Goal: Information Seeking & Learning: Learn about a topic

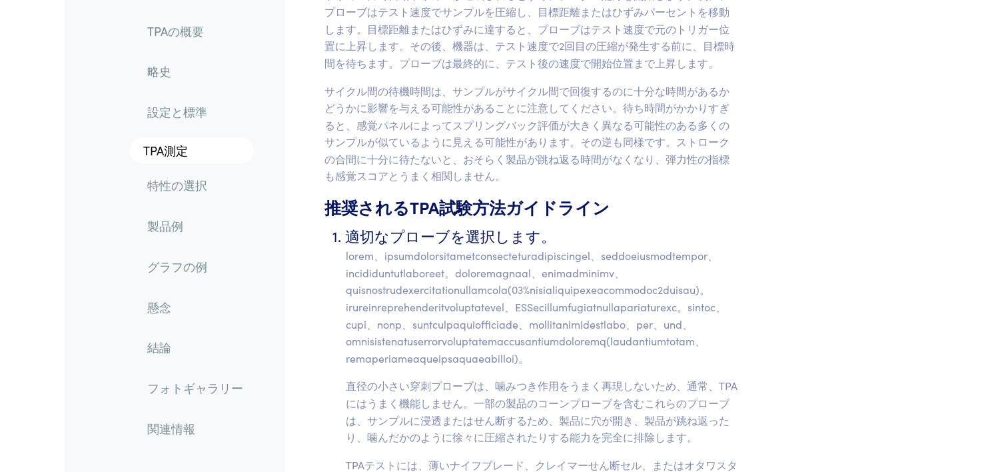
scroll to position [4796, 0]
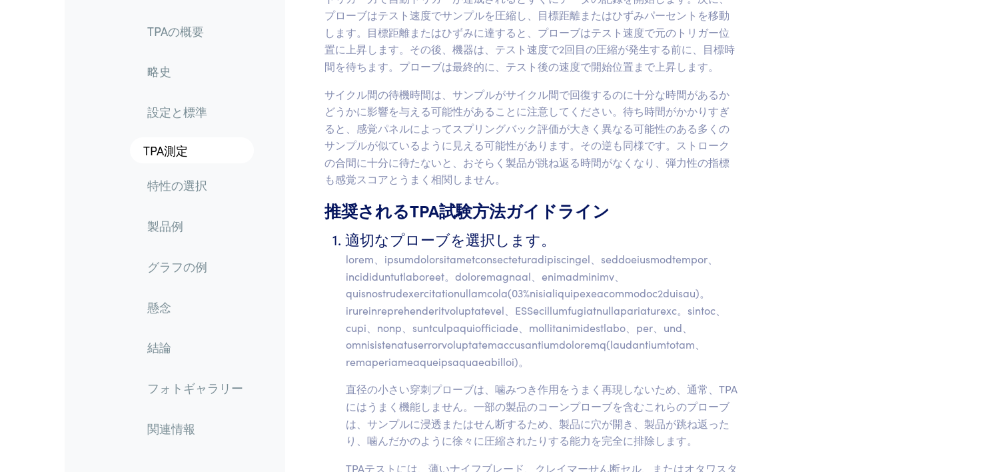
drag, startPoint x: 410, startPoint y: 103, endPoint x: 753, endPoint y: 158, distance: 347.5
drag, startPoint x: 753, startPoint y: 158, endPoint x: 834, endPoint y: 164, distance: 81.5
drag, startPoint x: 616, startPoint y: 123, endPoint x: 482, endPoint y: 176, distance: 143.2
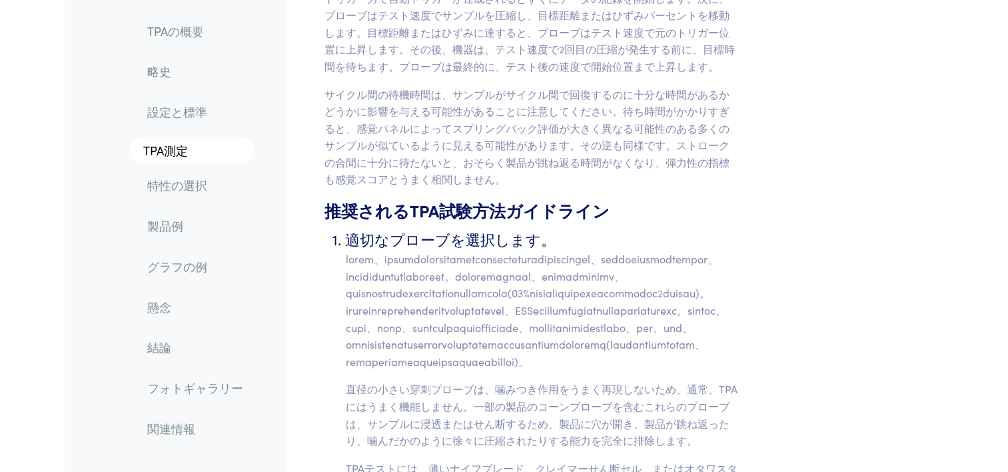
drag, startPoint x: 482, startPoint y: 176, endPoint x: 388, endPoint y: 197, distance: 96.3
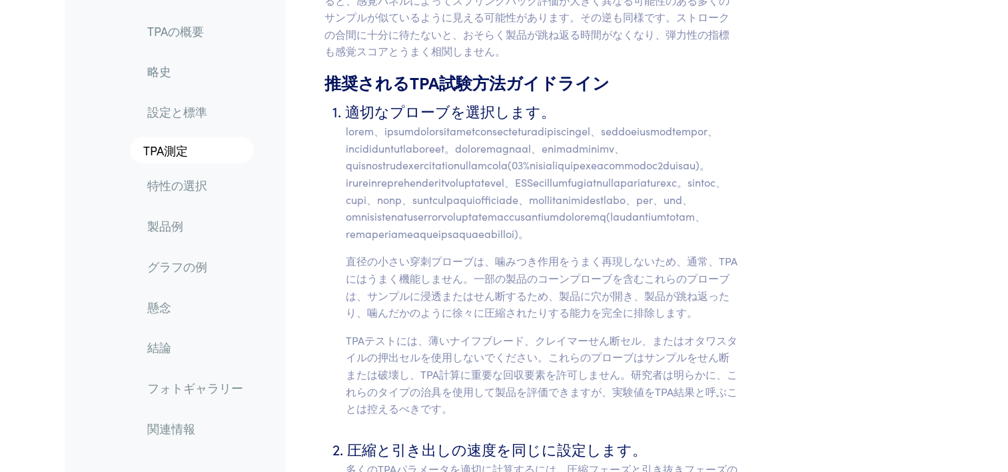
scroll to position [4929, 0]
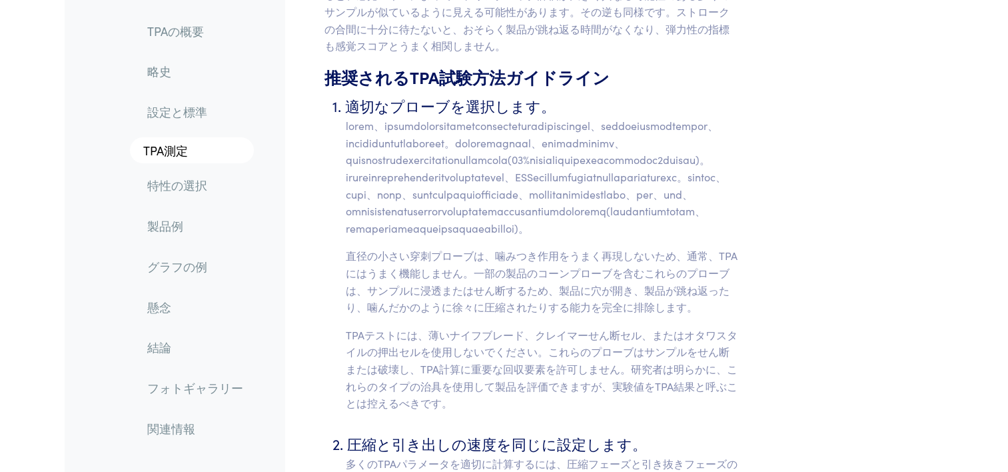
drag, startPoint x: 354, startPoint y: 72, endPoint x: 677, endPoint y: 173, distance: 338.6
drag, startPoint x: 677, startPoint y: 173, endPoint x: 733, endPoint y: 185, distance: 56.4
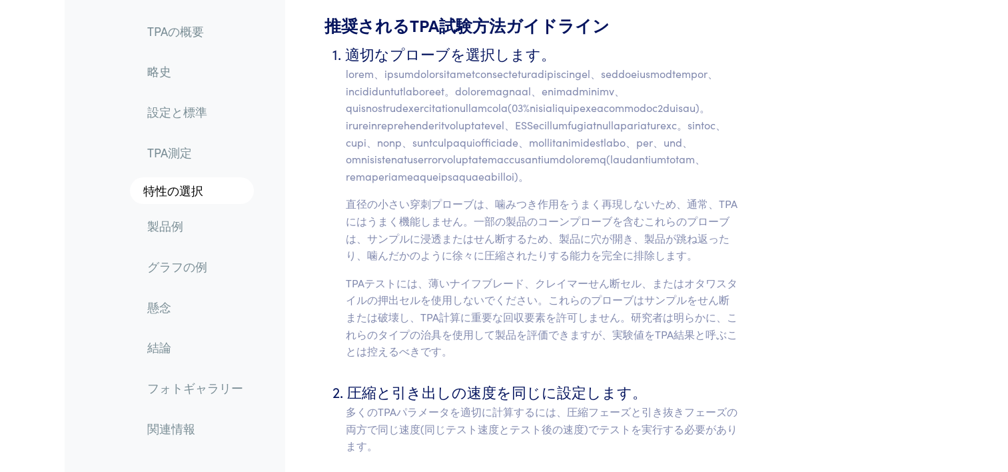
scroll to position [5063, 0]
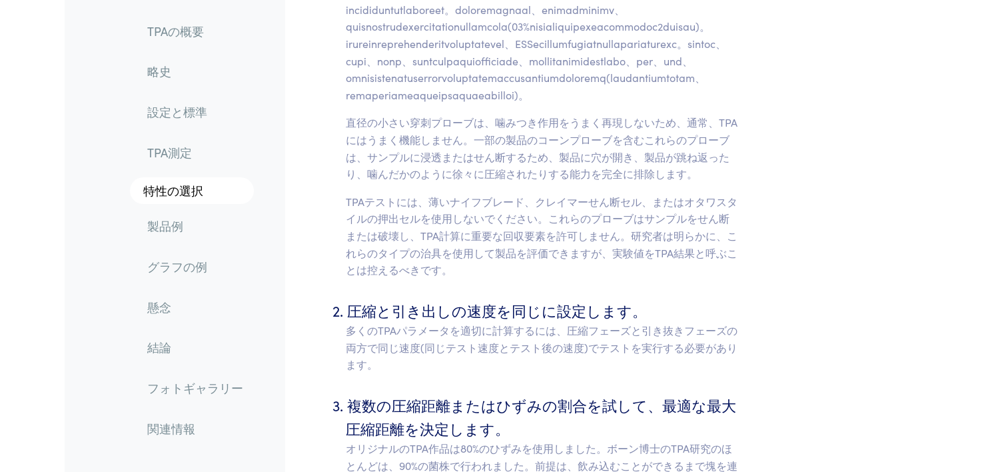
drag, startPoint x: 384, startPoint y: 69, endPoint x: 535, endPoint y: 83, distance: 151.2
drag, startPoint x: 535, startPoint y: 83, endPoint x: 595, endPoint y: 90, distance: 60.3
drag, startPoint x: 595, startPoint y: 90, endPoint x: 555, endPoint y: 96, distance: 40.4
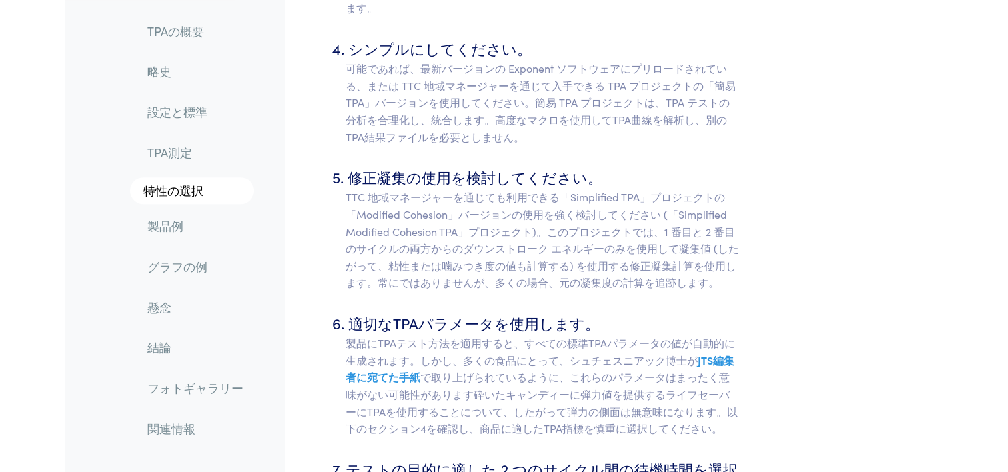
scroll to position [5729, 0]
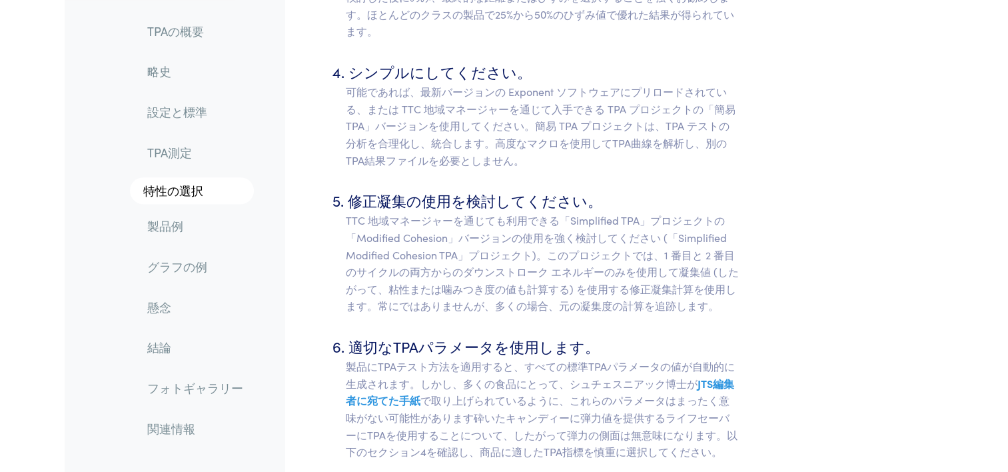
drag, startPoint x: 360, startPoint y: 60, endPoint x: 590, endPoint y: 75, distance: 230.3
drag, startPoint x: 590, startPoint y: 75, endPoint x: 601, endPoint y: 95, distance: 23.6
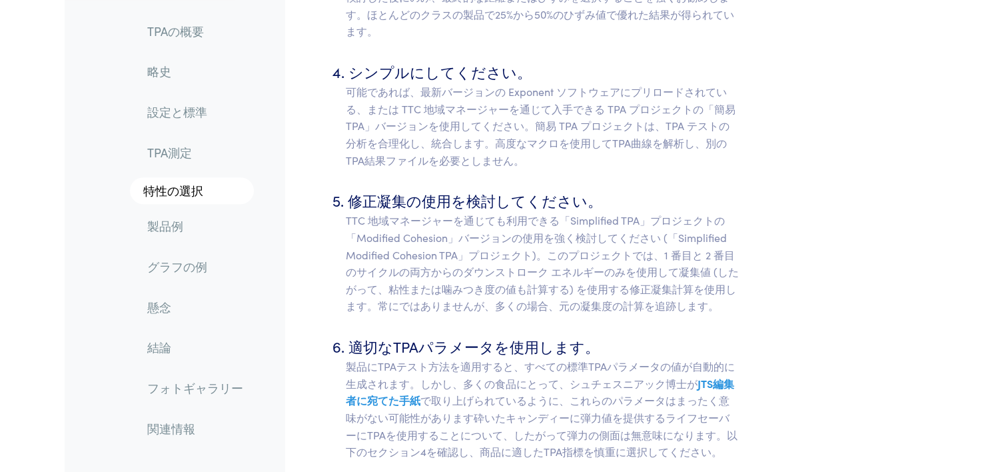
drag, startPoint x: 349, startPoint y: 110, endPoint x: 653, endPoint y: 181, distance: 311.9
drag, startPoint x: 653, startPoint y: 181, endPoint x: 557, endPoint y: 214, distance: 101.8
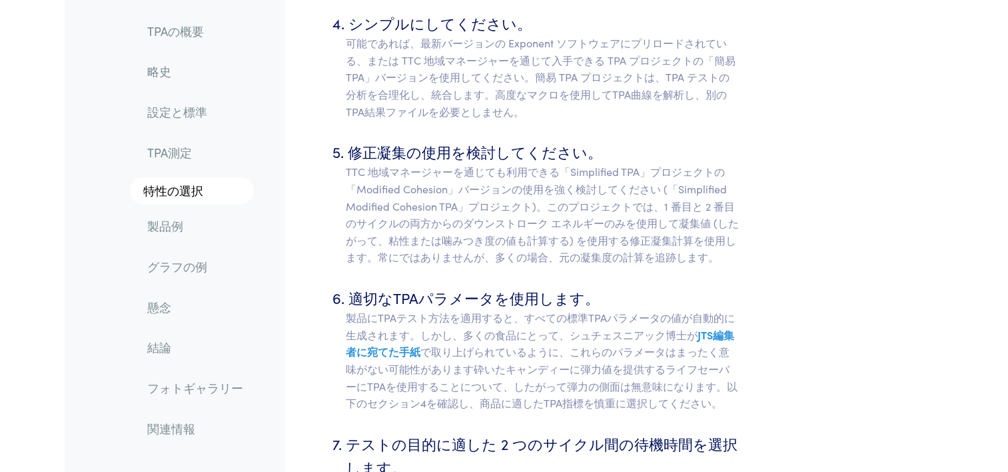
scroll to position [5862, 0]
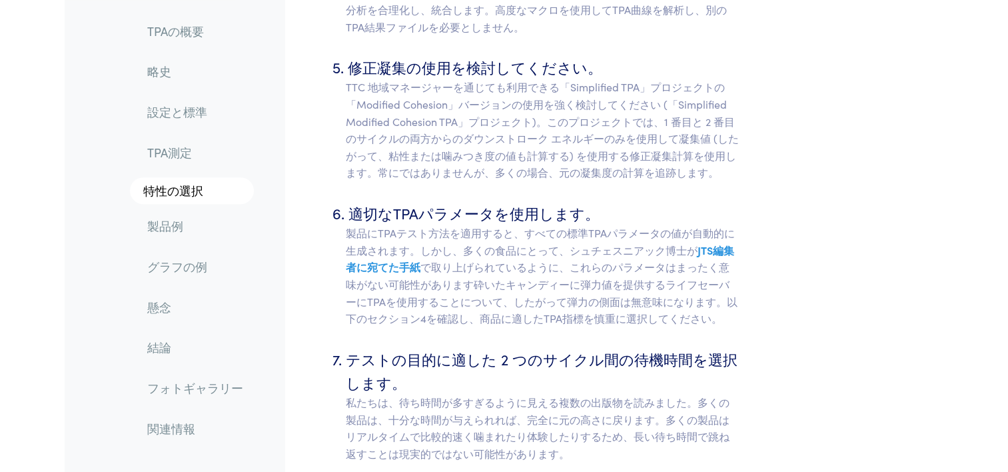
drag, startPoint x: 333, startPoint y: 115, endPoint x: 608, endPoint y: 210, distance: 290.7
click at [608, 210] on ol "適切なプローブを選択します。 直径の小さい穿刺プローブは、噛みつき作用をうまく再現しないため、通常、TPAにはうまく機能しません。一部の製品のコーンプローブを…" at bounding box center [531, 313] width 415 height 2305
drag, startPoint x: 608, startPoint y: 210, endPoint x: 410, endPoint y: 202, distance: 197.4
click at [521, 244] on ol "適切なプローブを選択します。 直径の小さい穿刺プローブは、噛みつき作用をうまく再現しないため、通常、TPAにはうまく機能しません。一部の製品のコーンプローブを…" at bounding box center [531, 313] width 415 height 2305
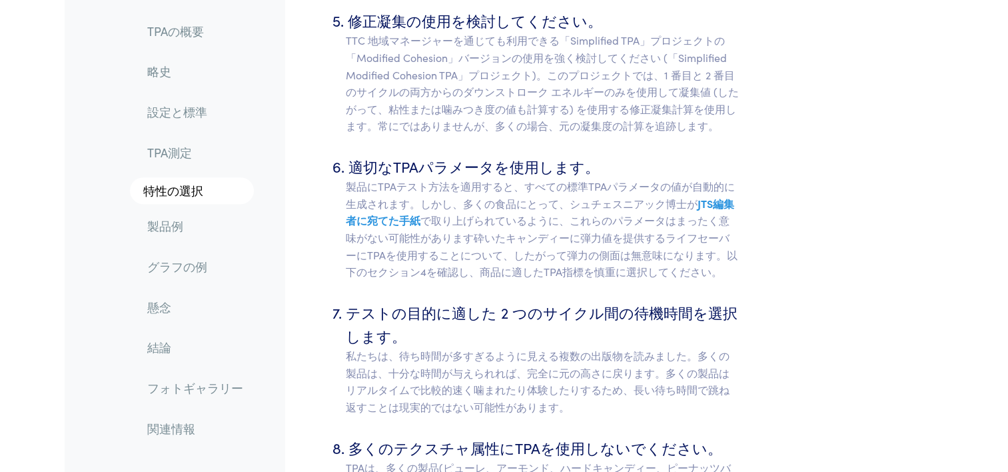
scroll to position [5995, 0]
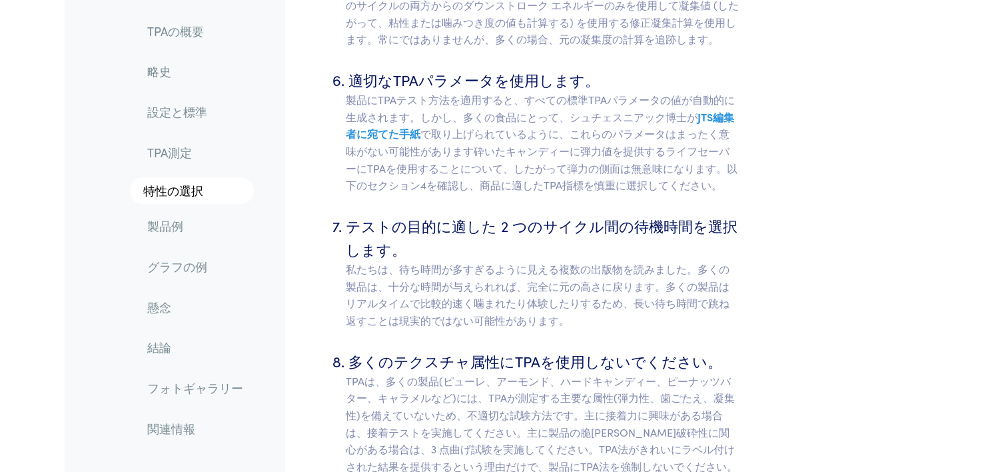
drag, startPoint x: 349, startPoint y: 149, endPoint x: 537, endPoint y: 155, distance: 187.9
drag, startPoint x: 537, startPoint y: 155, endPoint x: 523, endPoint y: 183, distance: 31.9
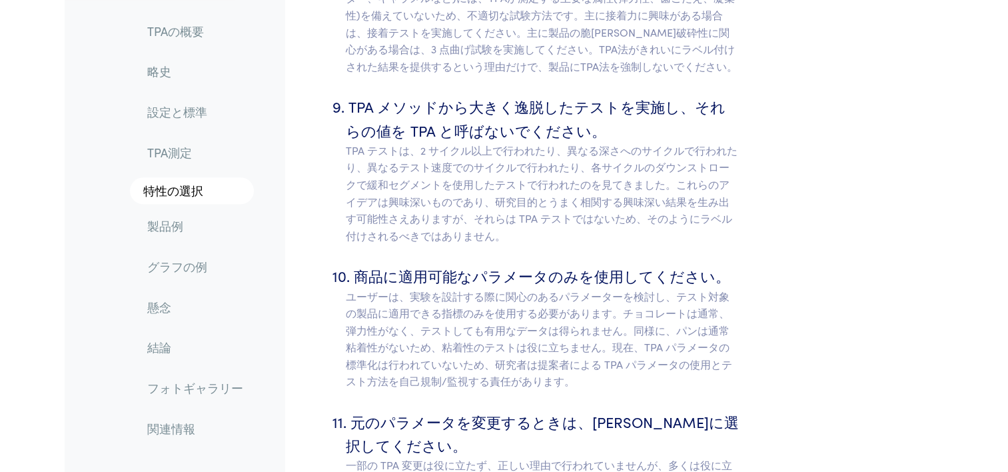
scroll to position [6461, 0]
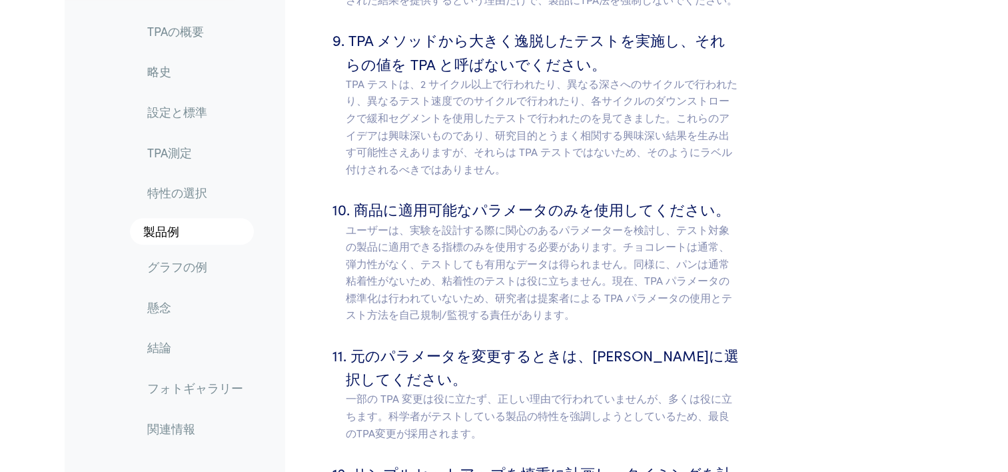
drag, startPoint x: 350, startPoint y: 238, endPoint x: 617, endPoint y: 304, distance: 274.3
drag, startPoint x: 617, startPoint y: 304, endPoint x: 540, endPoint y: 306, distance: 76.7
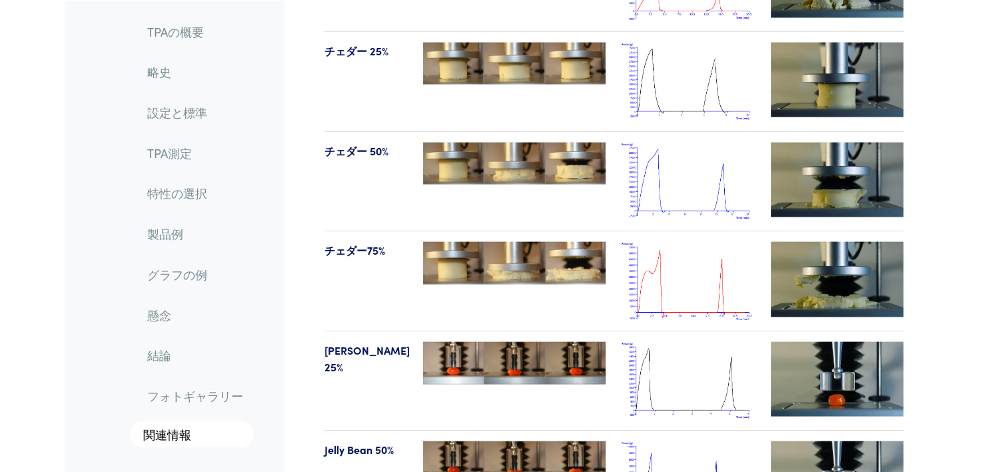
scroll to position [12790, 0]
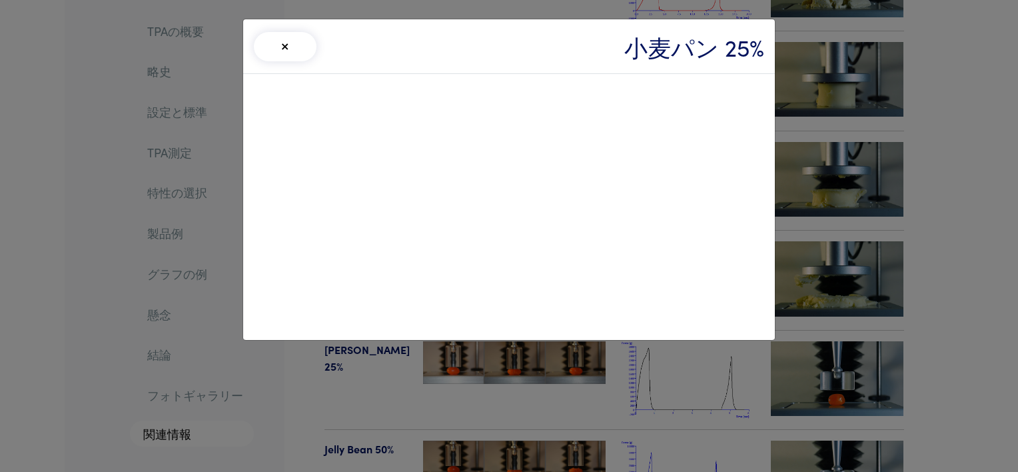
click at [838, 47] on div "× 小麦パン 25%" at bounding box center [509, 236] width 1018 height 472
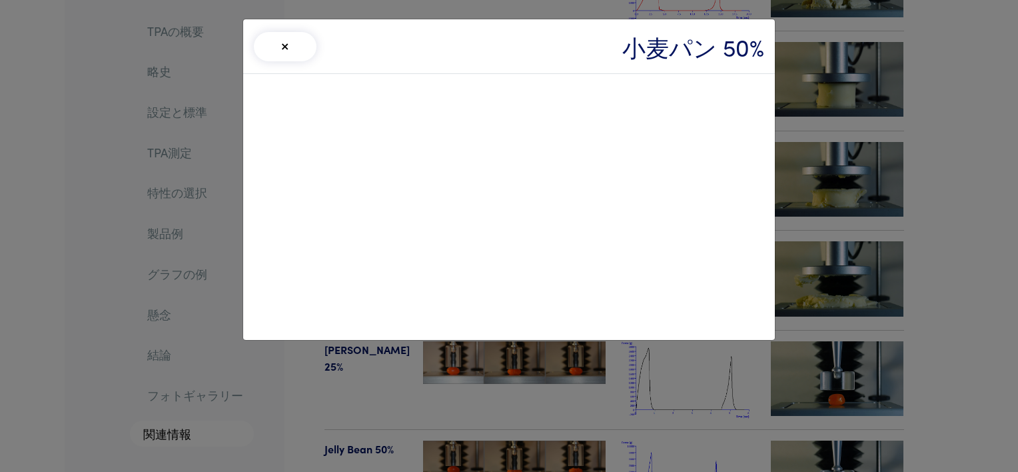
click at [935, 139] on div "× 小麦パン 50%" at bounding box center [509, 236] width 1018 height 472
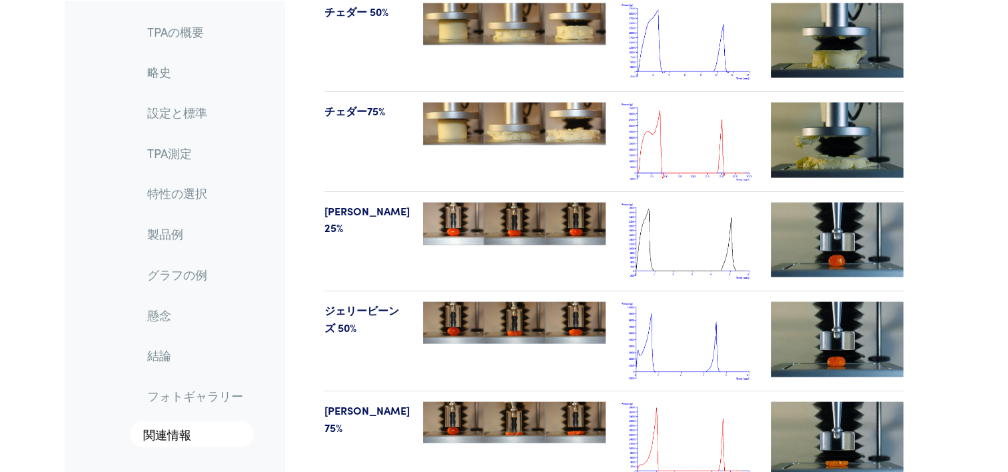
scroll to position [13056, 0]
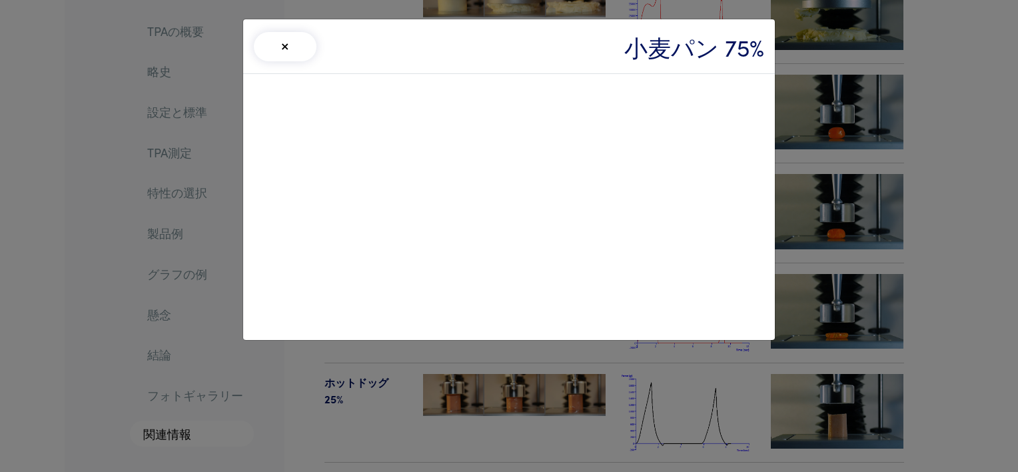
click at [887, 185] on div "× 小麦パン 75%" at bounding box center [509, 236] width 1018 height 472
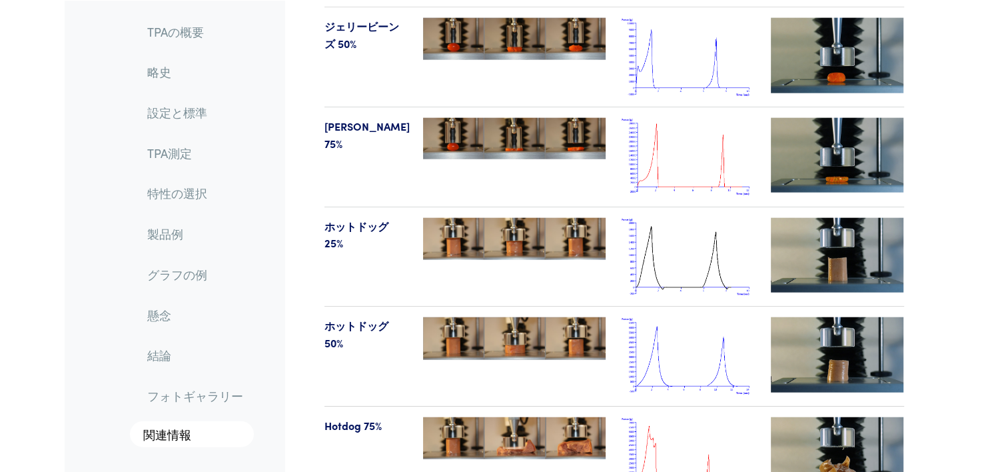
scroll to position [13256, 0]
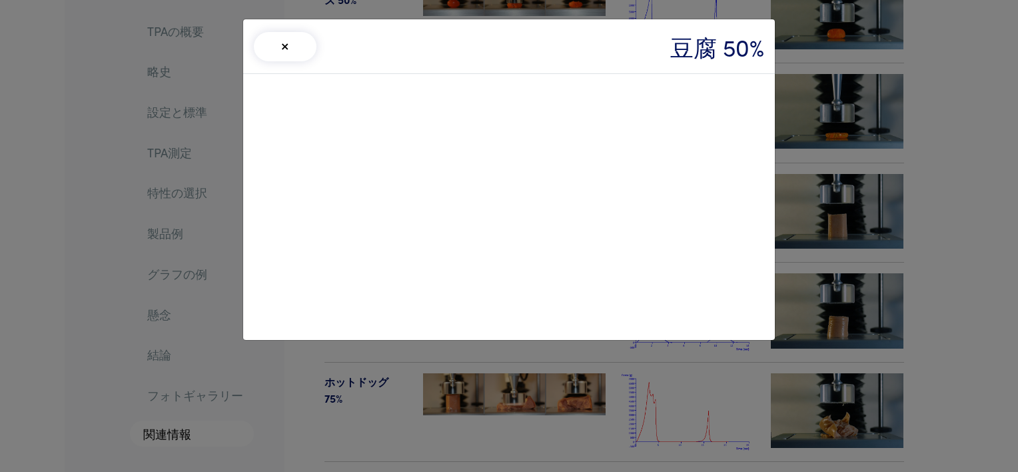
click at [867, 121] on div "× 豆腐 50%" at bounding box center [509, 236] width 1018 height 472
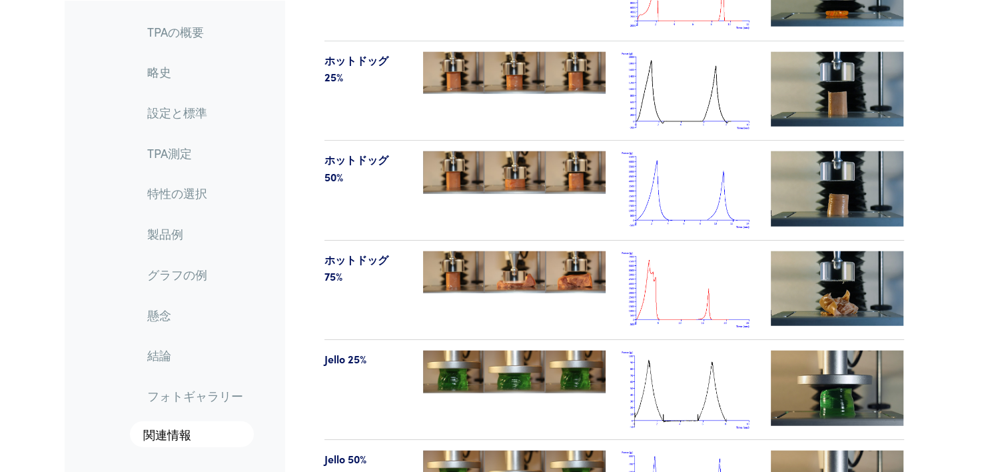
scroll to position [13389, 0]
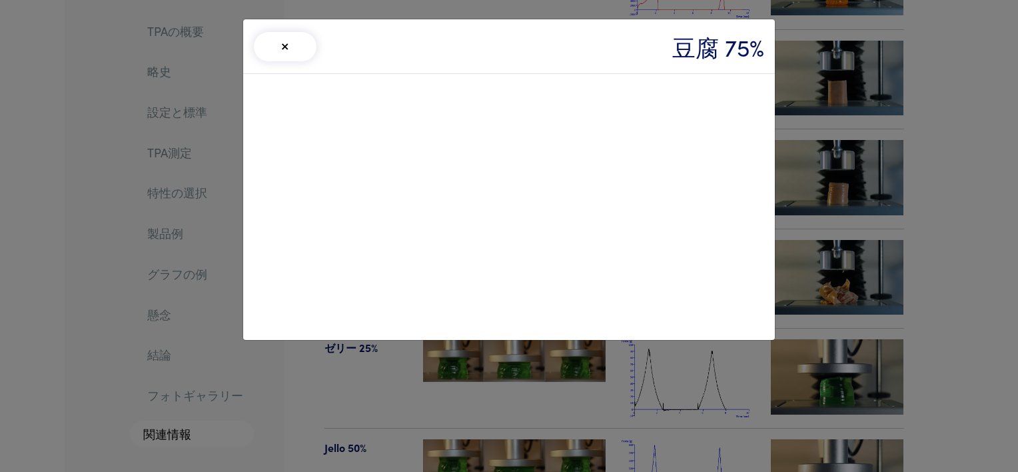
click at [837, 256] on div "× 豆腐 75%" at bounding box center [509, 236] width 1018 height 472
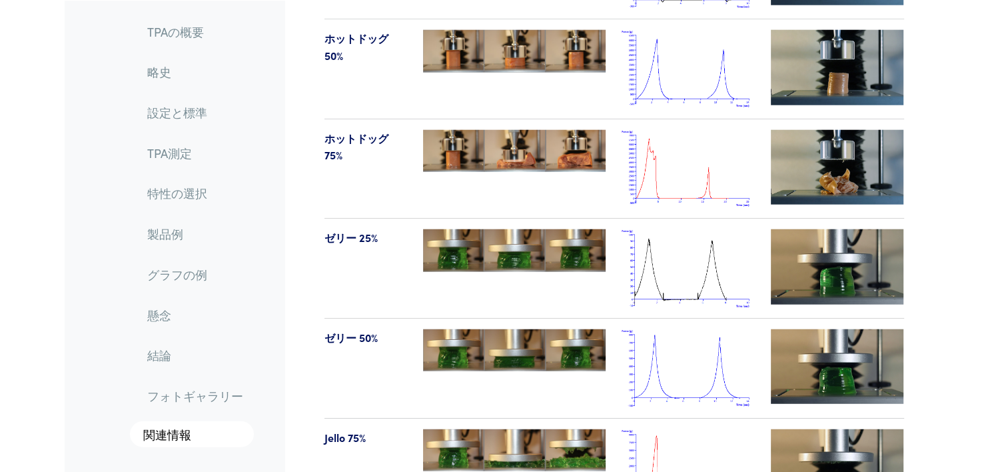
scroll to position [13589, 0]
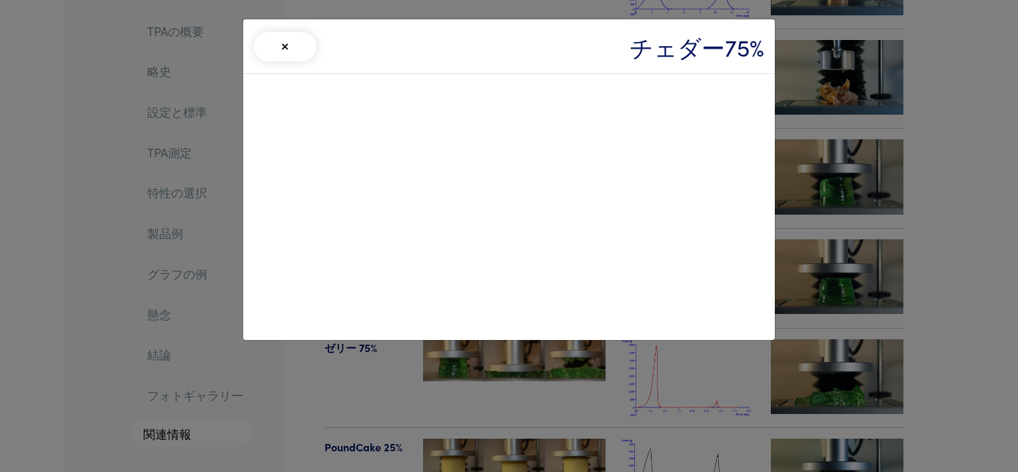
click at [892, 285] on div "× チェダー75%" at bounding box center [509, 236] width 1018 height 472
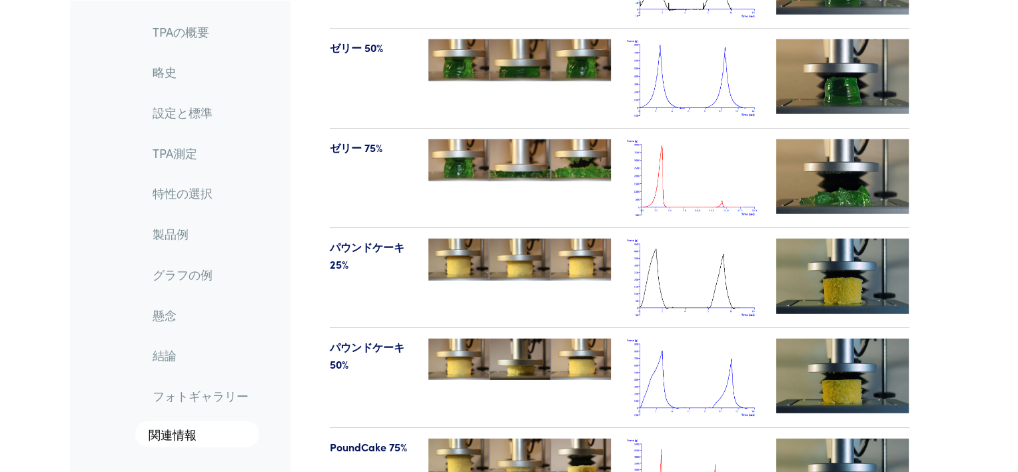
scroll to position [13856, 0]
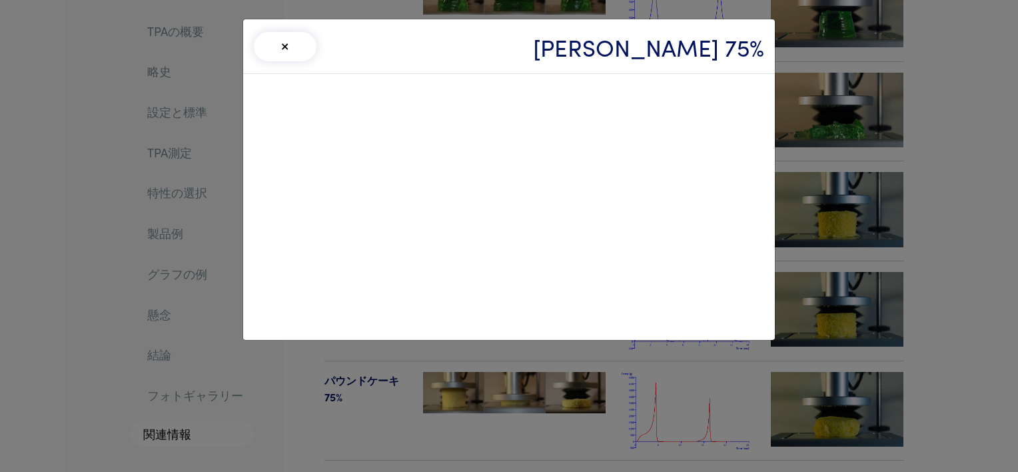
click at [857, 165] on div "× ジェリービーンズ 75%" at bounding box center [509, 236] width 1018 height 472
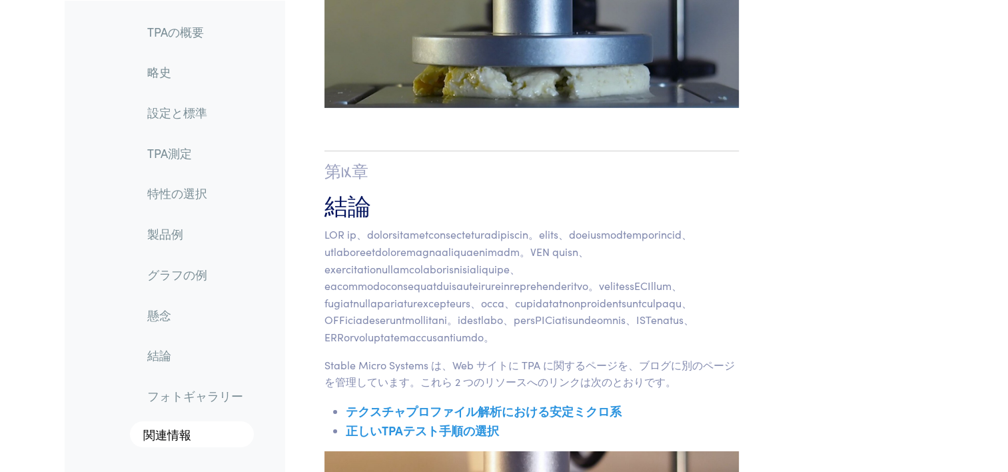
scroll to position [18836, 0]
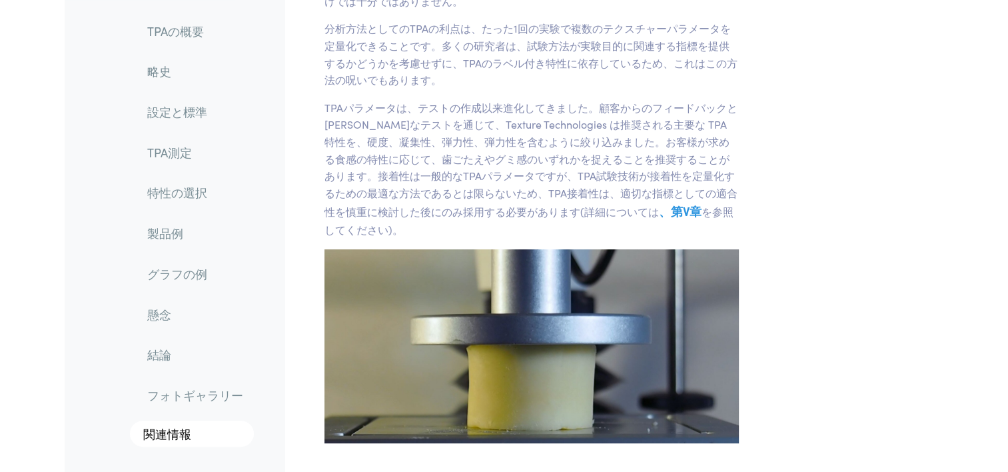
scroll to position [0, 0]
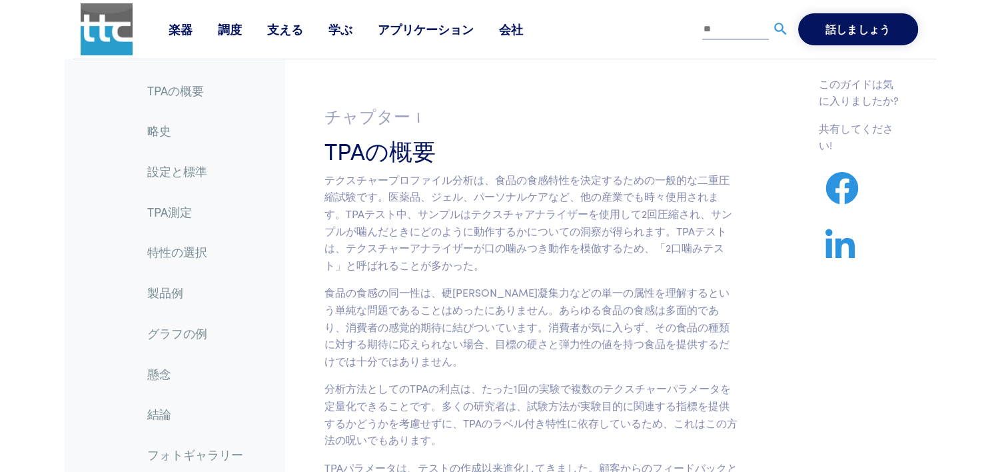
click at [569, 135] on h3 "TPAの概要" at bounding box center [531, 149] width 415 height 33
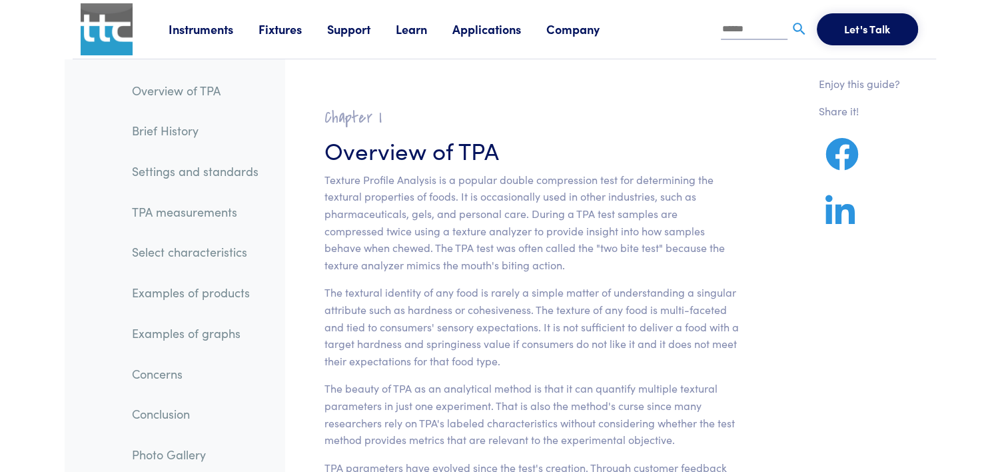
click at [107, 27] on img at bounding box center [107, 29] width 52 height 52
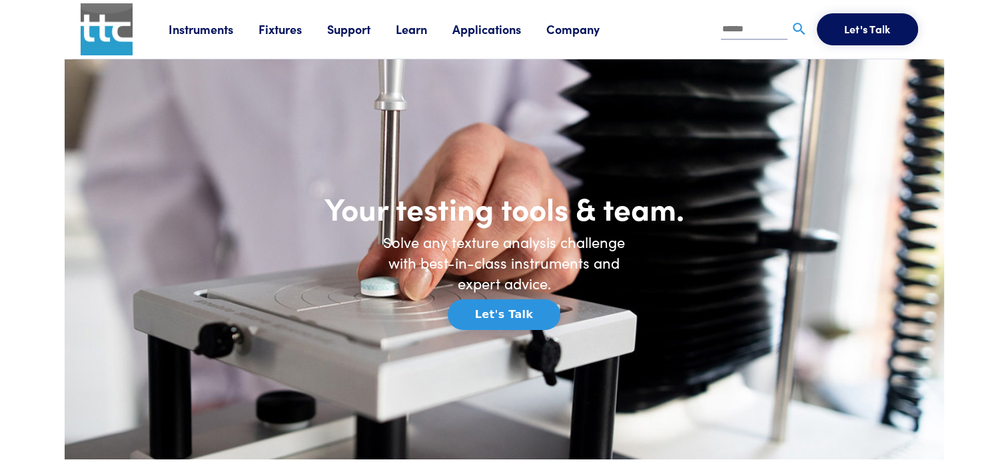
click at [568, 30] on link "Company" at bounding box center [585, 29] width 79 height 17
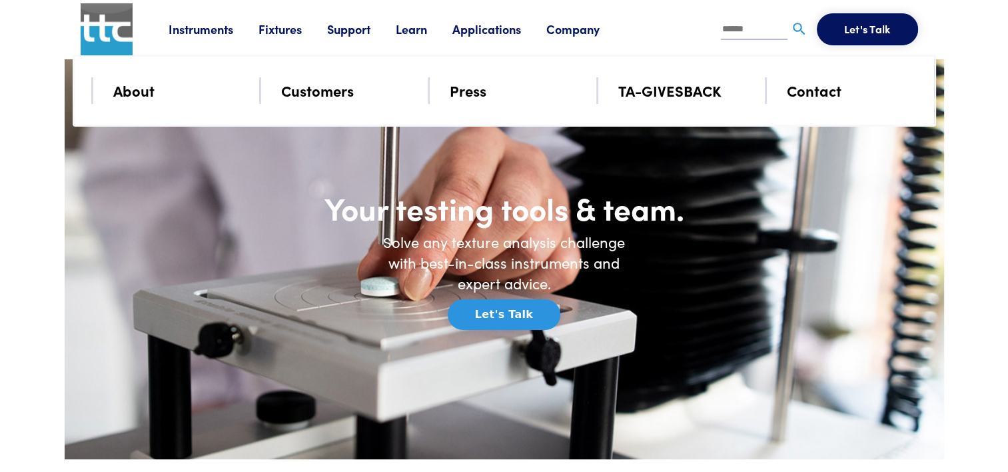
click at [333, 93] on link "Customers" at bounding box center [317, 90] width 73 height 23
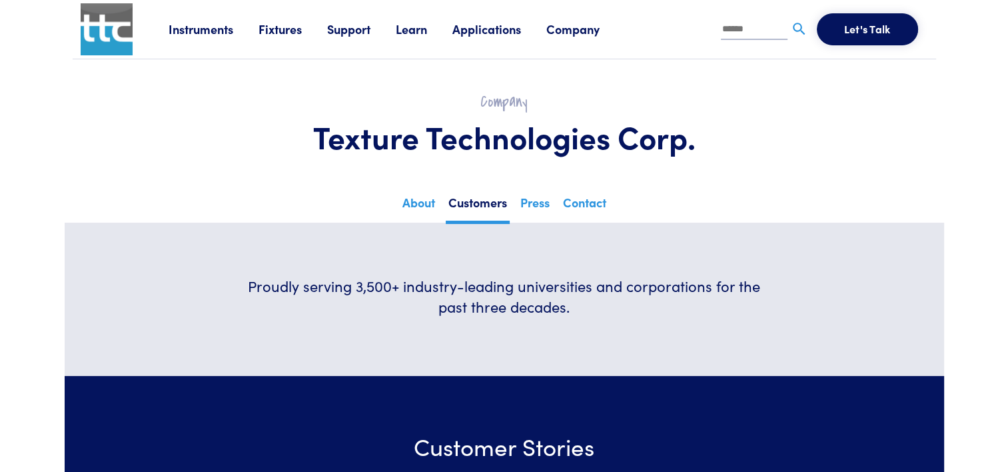
click at [573, 32] on link "Company" at bounding box center [585, 29] width 79 height 17
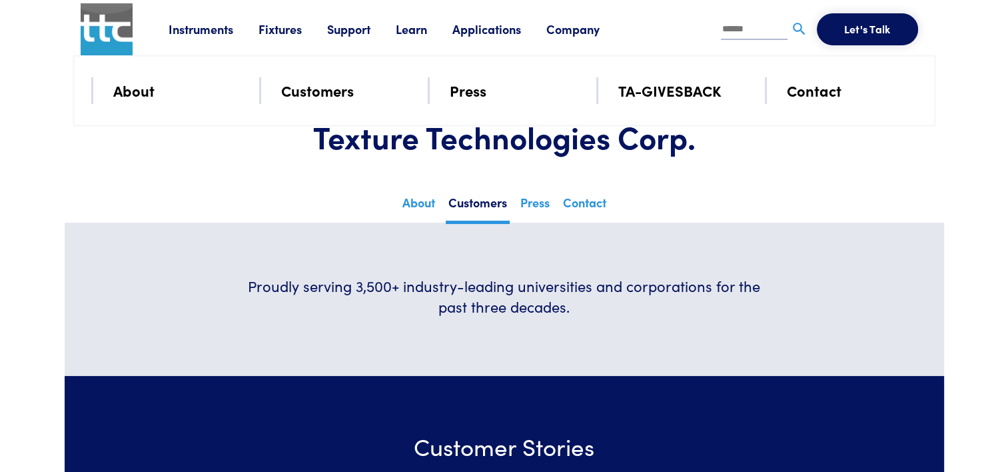
click at [157, 93] on li "About" at bounding box center [178, 90] width 131 height 27
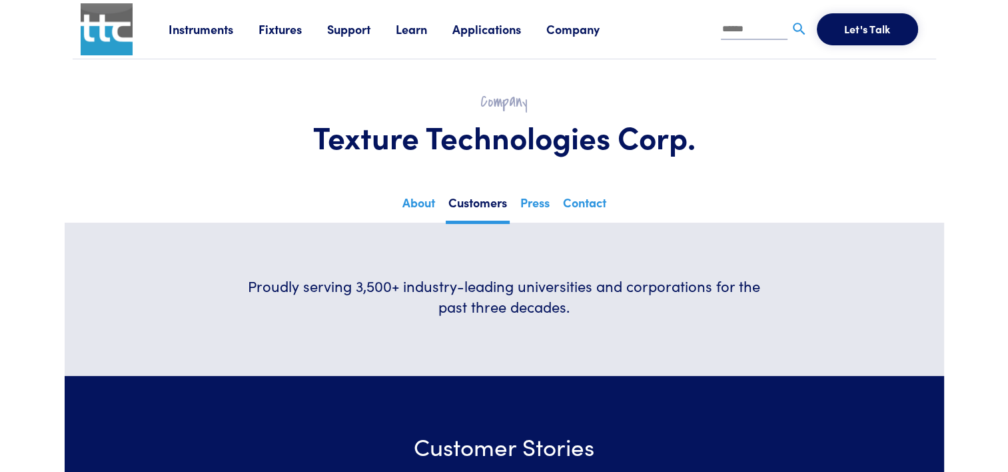
click at [546, 32] on link "Applications" at bounding box center [499, 29] width 94 height 17
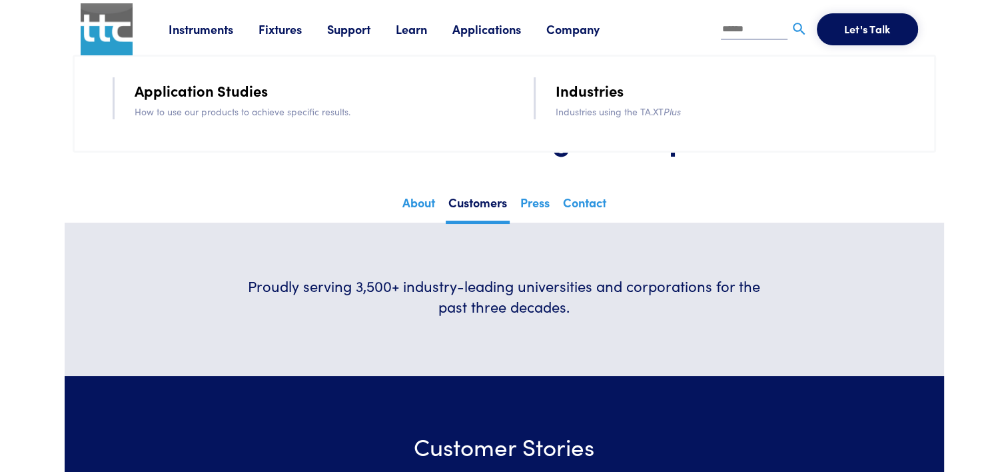
click at [589, 37] on li "Company About Customers Press TA-GIVESBACK Contact" at bounding box center [585, 29] width 79 height 20
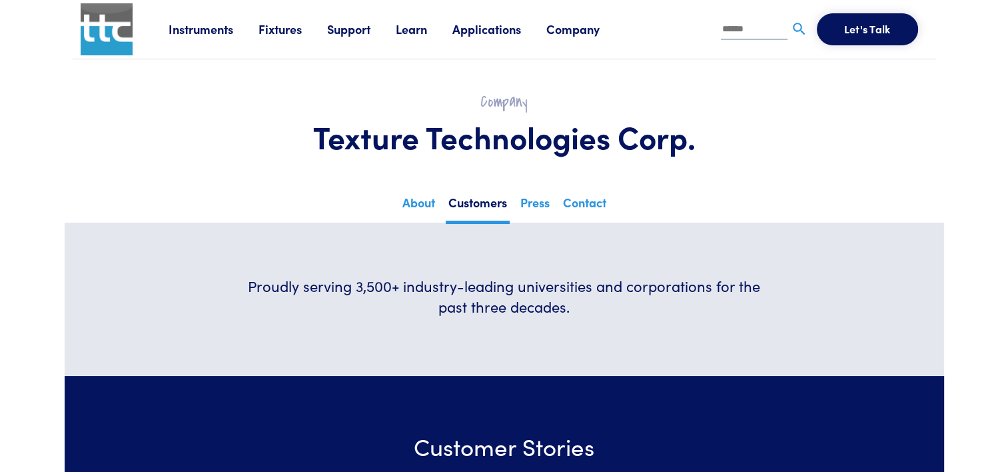
click at [589, 34] on link "Company" at bounding box center [585, 29] width 79 height 17
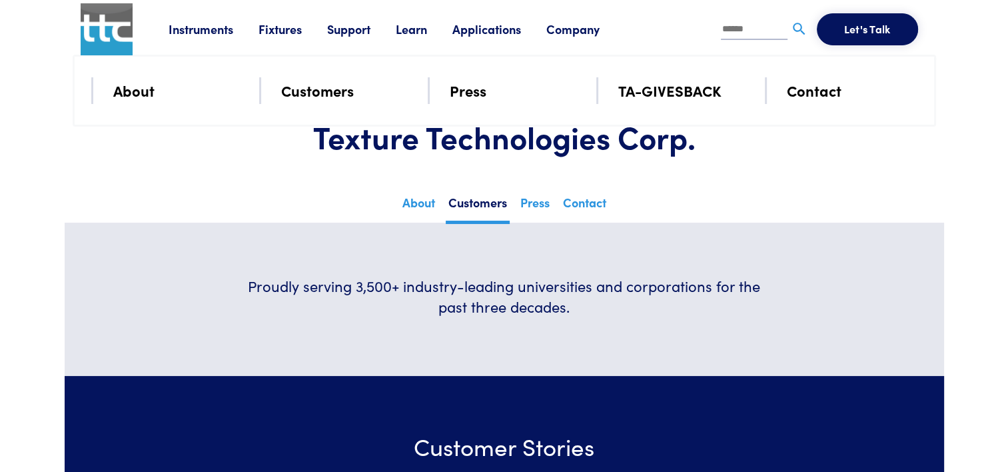
click at [142, 103] on li "About" at bounding box center [178, 90] width 131 height 27
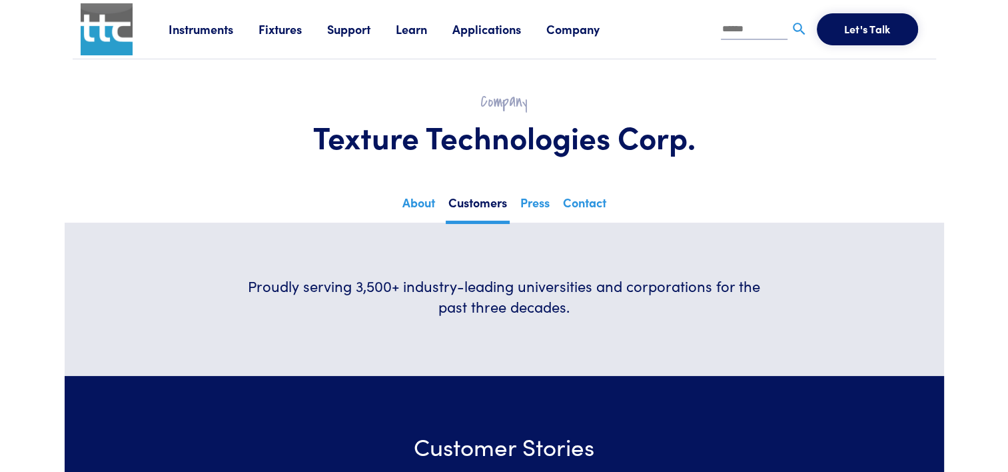
click at [141, 97] on h2 "Company" at bounding box center [504, 101] width 799 height 21
click at [577, 34] on link "Company" at bounding box center [585, 29] width 79 height 17
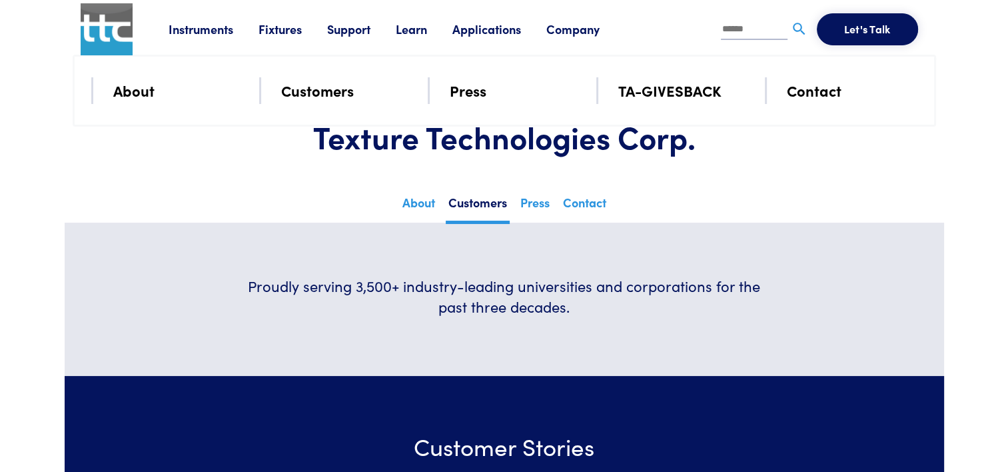
click at [134, 91] on link "About" at bounding box center [133, 90] width 41 height 23
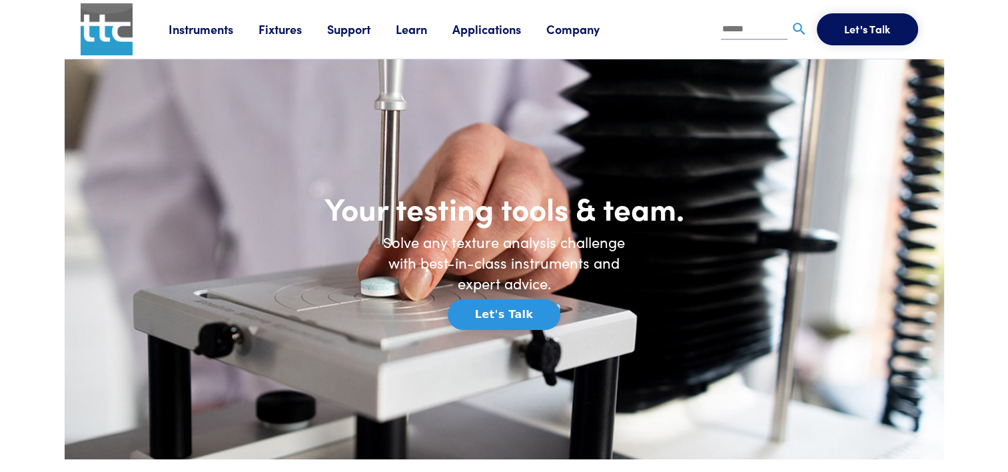
drag, startPoint x: 520, startPoint y: 226, endPoint x: 532, endPoint y: 220, distance: 13.4
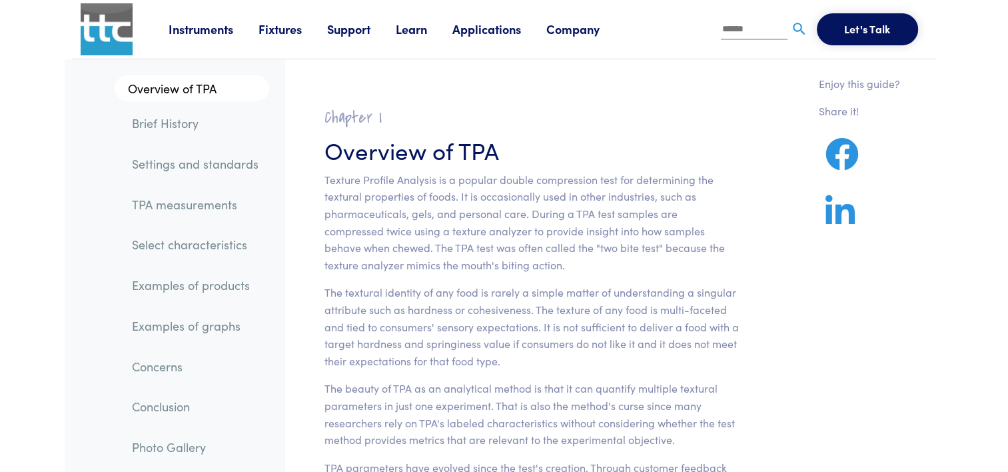
drag, startPoint x: 967, startPoint y: 29, endPoint x: 963, endPoint y: 0, distance: 29.0
drag, startPoint x: 620, startPoint y: 85, endPoint x: 611, endPoint y: 85, distance: 9.3
